Goal: Find specific page/section

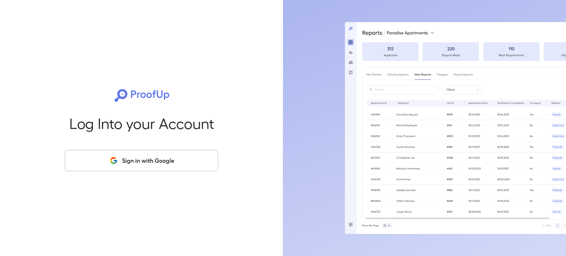
click at [152, 165] on button "Sign in with Google" at bounding box center [141, 160] width 153 height 21
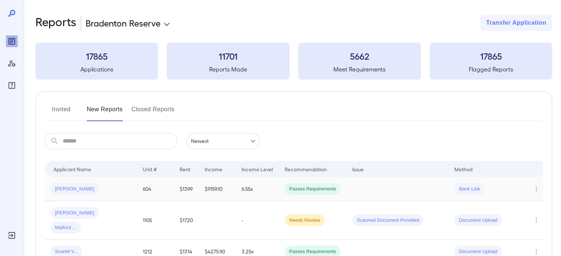
click at [450, 195] on td "Bank Link" at bounding box center [485, 189] width 74 height 24
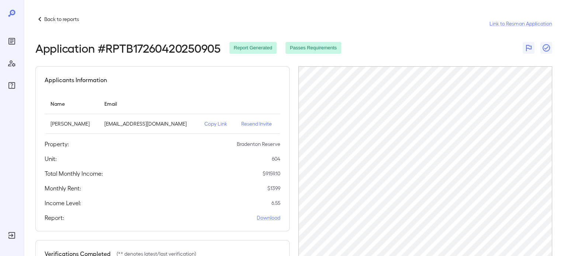
click at [51, 21] on p "Back to reports" at bounding box center [61, 18] width 35 height 7
